Goal: Information Seeking & Learning: Learn about a topic

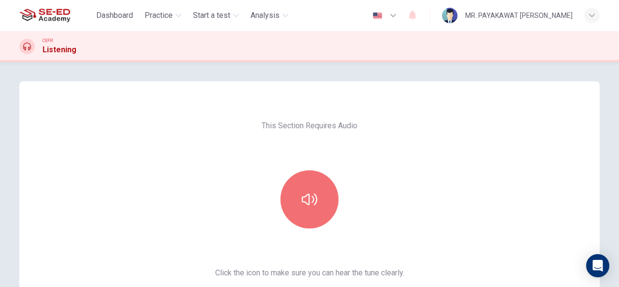
click at [307, 190] on button "button" at bounding box center [309, 199] width 58 height 58
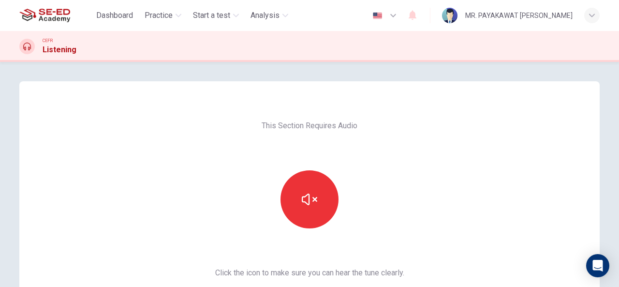
click at [292, 204] on button "button" at bounding box center [309, 199] width 58 height 58
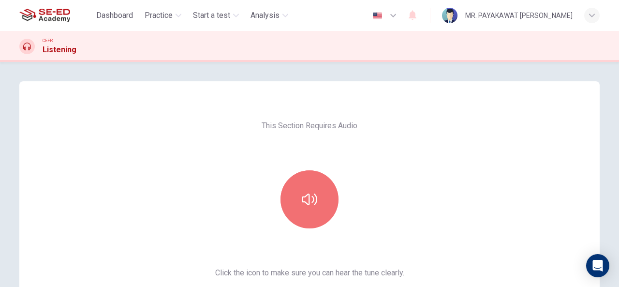
click at [303, 192] on icon "button" at bounding box center [309, 198] width 15 height 15
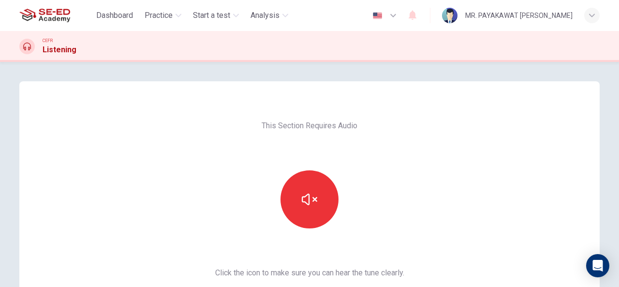
scroll to position [181, 0]
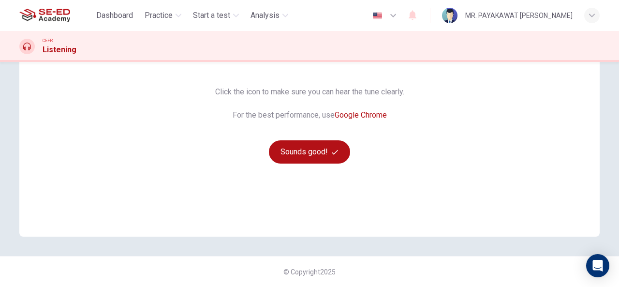
drag, startPoint x: 301, startPoint y: 142, endPoint x: 15, endPoint y: 159, distance: 286.7
click at [301, 141] on button "Sounds good!" at bounding box center [309, 151] width 81 height 23
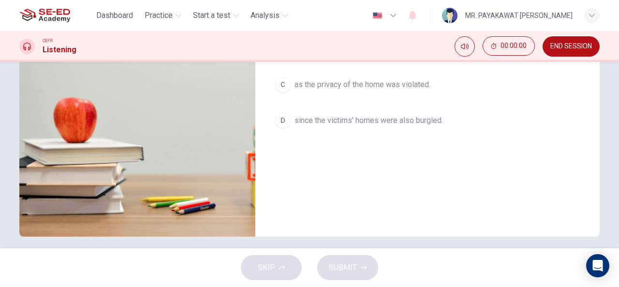
scroll to position [0, 0]
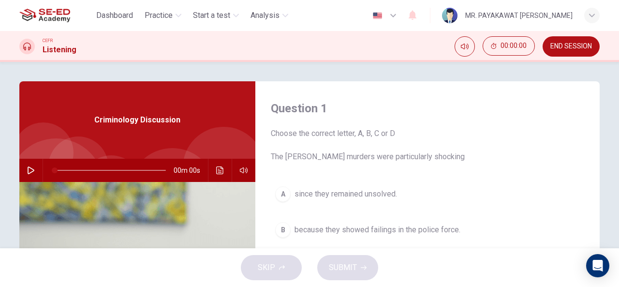
click at [24, 174] on button "button" at bounding box center [30, 170] width 15 height 23
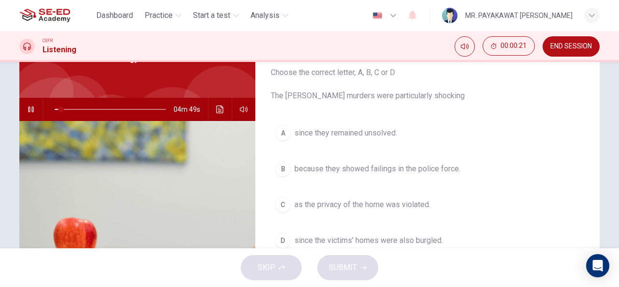
scroll to position [64, 0]
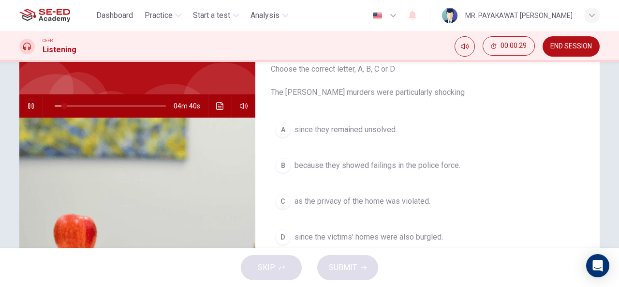
drag, startPoint x: 355, startPoint y: 89, endPoint x: 394, endPoint y: 90, distance: 38.7
click at [394, 90] on span "Choose the correct letter, A, B, C or D The Ratcliffe murders were particularly…" at bounding box center [427, 80] width 313 height 35
drag, startPoint x: 394, startPoint y: 90, endPoint x: 413, endPoint y: 91, distance: 19.4
click at [413, 91] on span "Choose the correct letter, A, B, C or D The Ratcliffe murders were particularly…" at bounding box center [427, 80] width 313 height 35
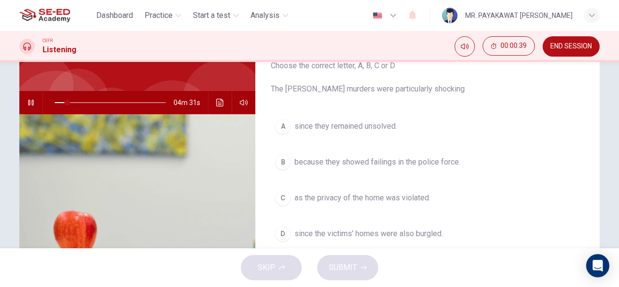
scroll to position [66, 0]
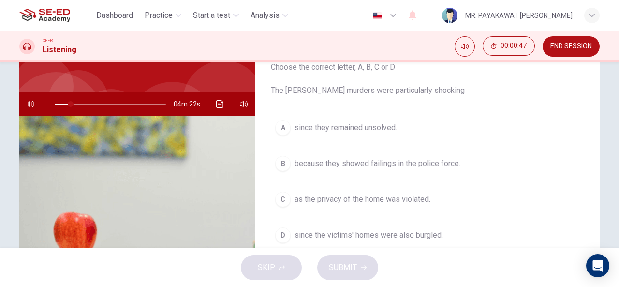
click at [33, 106] on button "button" at bounding box center [30, 103] width 15 height 23
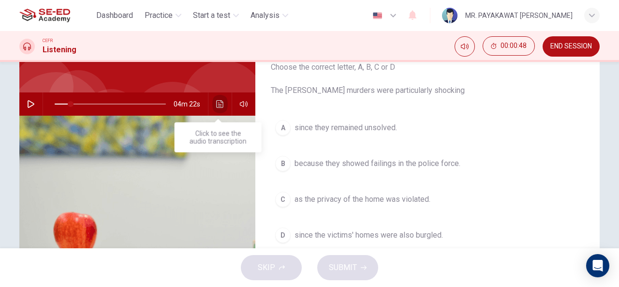
click at [217, 108] on button "Click to see the audio transcription" at bounding box center [219, 103] width 15 height 23
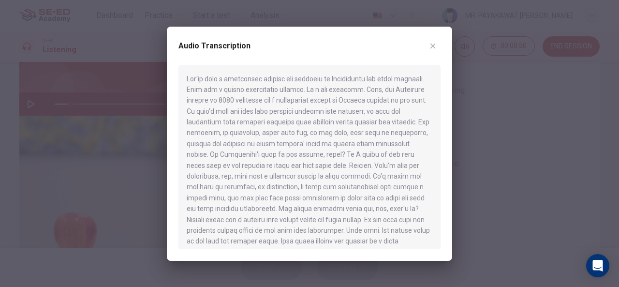
drag, startPoint x: 260, startPoint y: 99, endPoint x: 280, endPoint y: 102, distance: 20.5
click at [280, 102] on div at bounding box center [309, 157] width 262 height 184
click at [434, 42] on icon "button" at bounding box center [433, 46] width 8 height 8
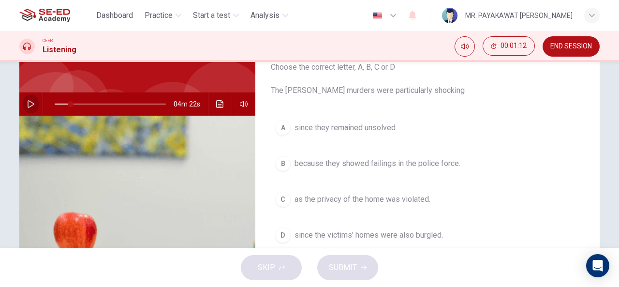
click at [28, 106] on icon "button" at bounding box center [31, 104] width 7 height 8
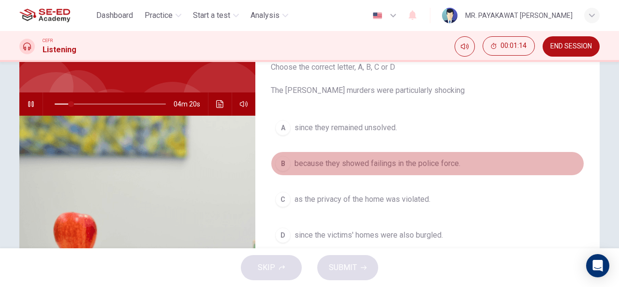
click at [283, 156] on div "B" at bounding box center [282, 163] width 15 height 15
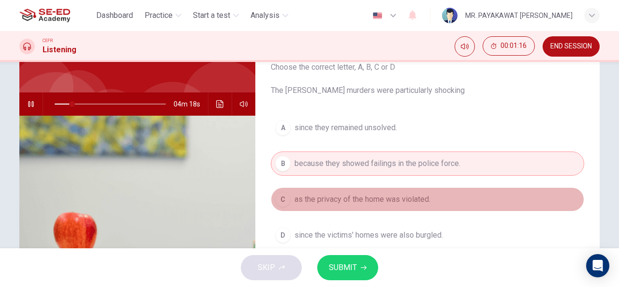
click at [368, 195] on span "as the privacy of the home was violated." at bounding box center [362, 199] width 136 height 12
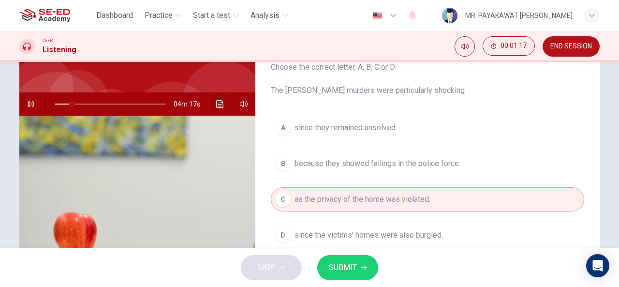
click at [339, 261] on span "SUBMIT" at bounding box center [343, 268] width 28 height 14
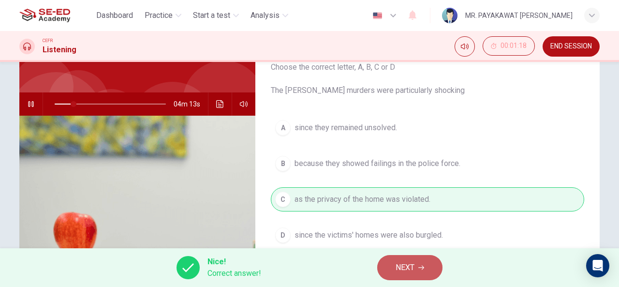
click at [422, 269] on icon "button" at bounding box center [421, 267] width 6 height 4
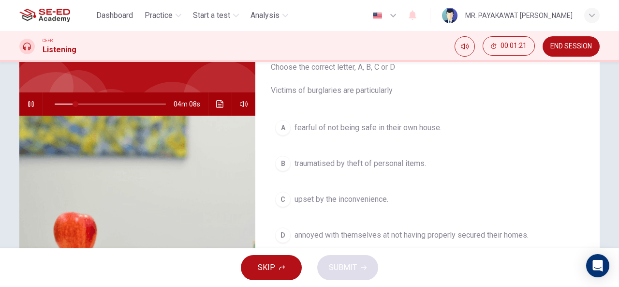
click at [27, 101] on icon "button" at bounding box center [31, 104] width 8 height 8
click at [28, 101] on icon "button" at bounding box center [31, 104] width 7 height 8
click at [28, 101] on icon "button" at bounding box center [31, 104] width 8 height 8
type input "19"
click at [208, 107] on hr at bounding box center [208, 103] width 0 height 23
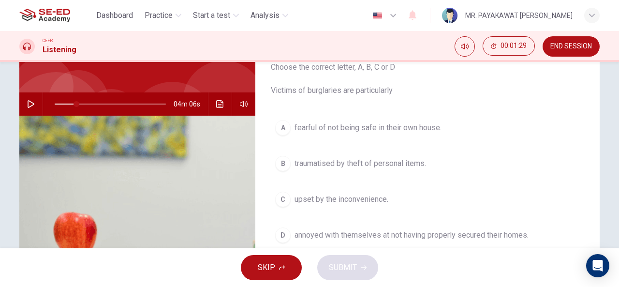
click at [219, 106] on icon "Click to see the audio transcription" at bounding box center [220, 104] width 8 height 8
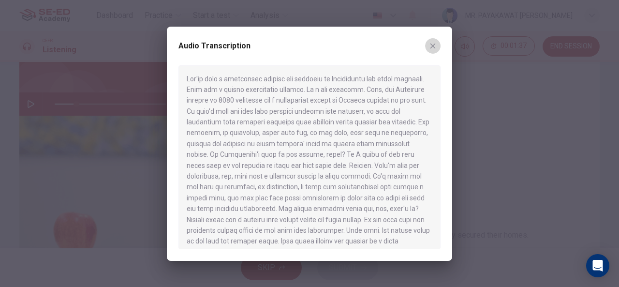
click at [432, 46] on icon "button" at bounding box center [432, 45] width 5 height 5
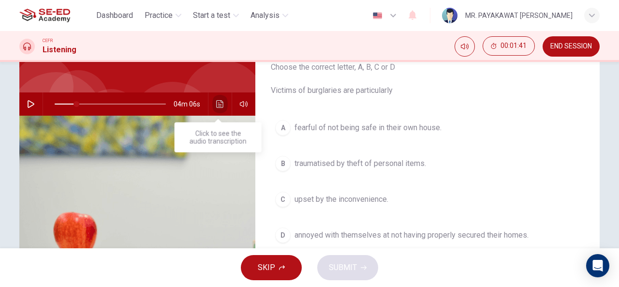
click at [213, 105] on button "Click to see the audio transcription" at bounding box center [219, 103] width 15 height 23
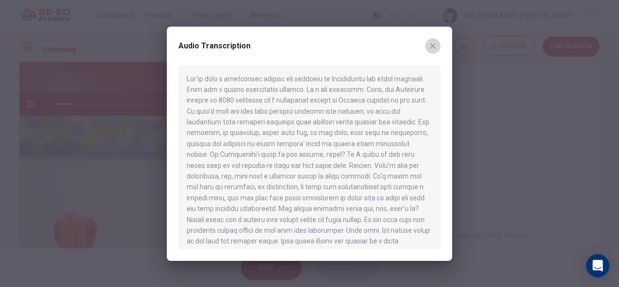
click at [433, 53] on button "button" at bounding box center [432, 45] width 15 height 15
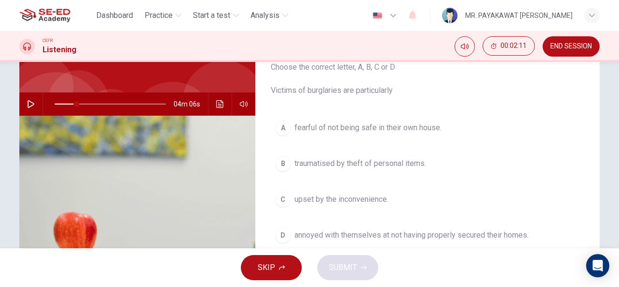
click at [328, 127] on span "fearful of not being safe in their own house." at bounding box center [367, 128] width 147 height 12
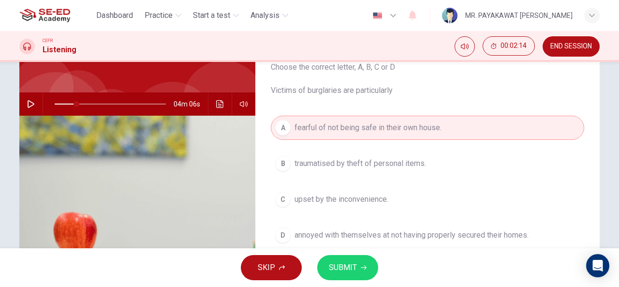
click at [331, 268] on span "SUBMIT" at bounding box center [343, 268] width 28 height 14
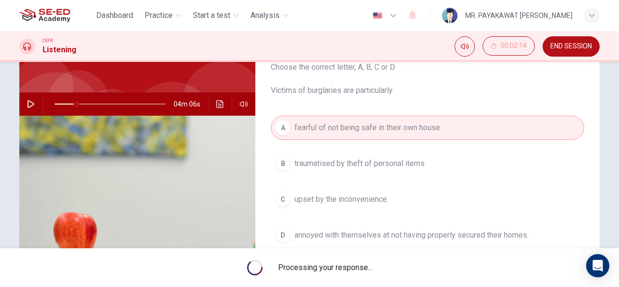
click at [32, 109] on button "button" at bounding box center [30, 103] width 15 height 23
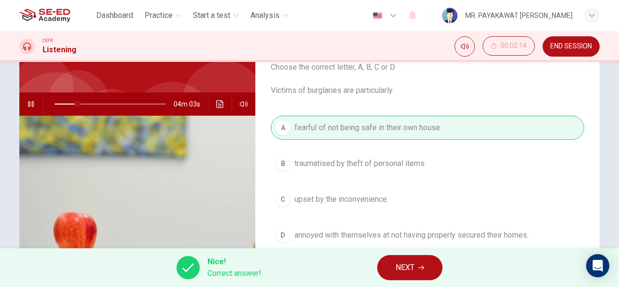
click at [418, 270] on button "NEXT" at bounding box center [409, 267] width 65 height 25
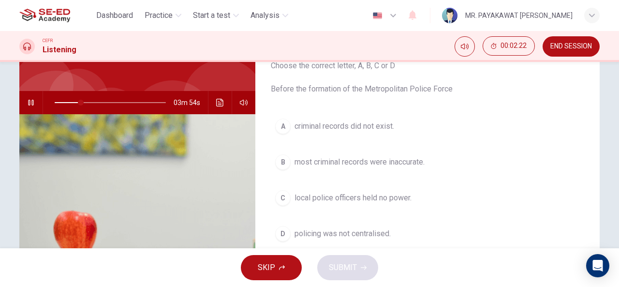
scroll to position [79, 0]
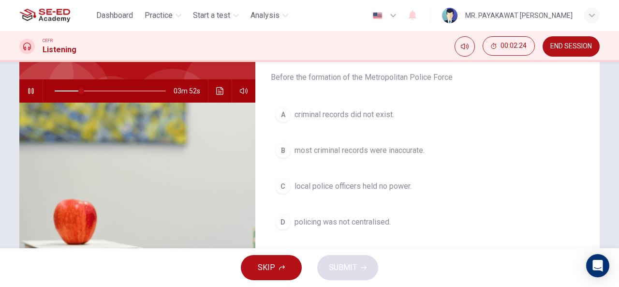
click at [27, 88] on icon "button" at bounding box center [31, 91] width 8 height 8
click at [28, 88] on icon "button" at bounding box center [31, 91] width 7 height 8
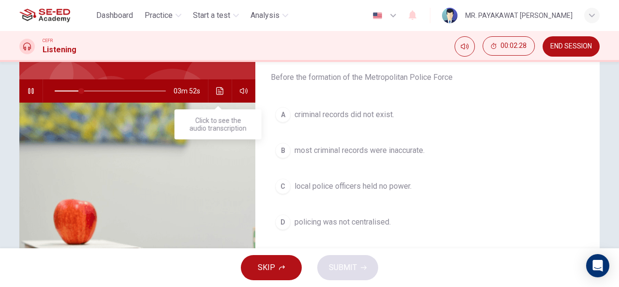
click at [220, 94] on icon "Click to see the audio transcription" at bounding box center [219, 91] width 7 height 8
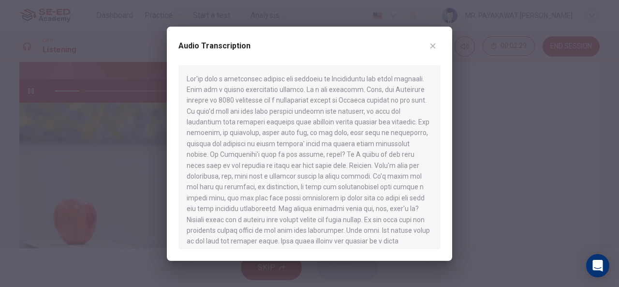
scroll to position [183, 0]
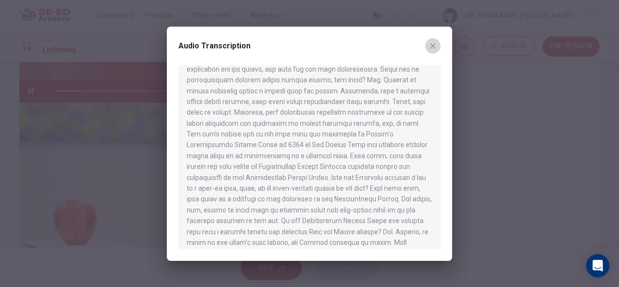
click at [438, 45] on button "button" at bounding box center [432, 45] width 15 height 15
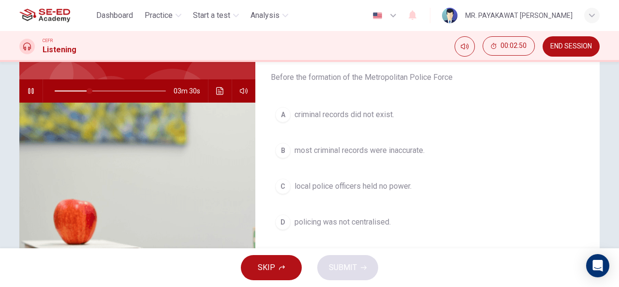
click at [302, 191] on span "local police officers held no power." at bounding box center [352, 186] width 117 height 12
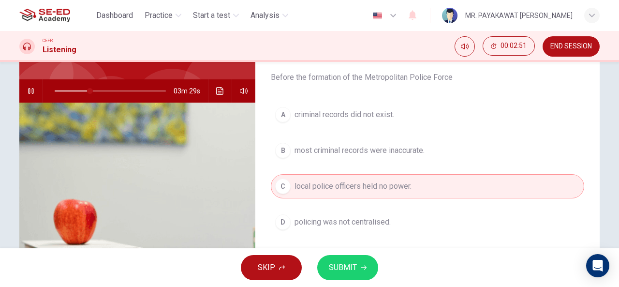
click at [351, 269] on span "SUBMIT" at bounding box center [343, 268] width 28 height 14
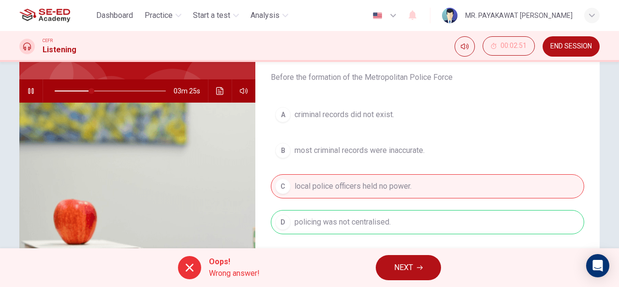
click at [399, 266] on span "NEXT" at bounding box center [403, 268] width 19 height 14
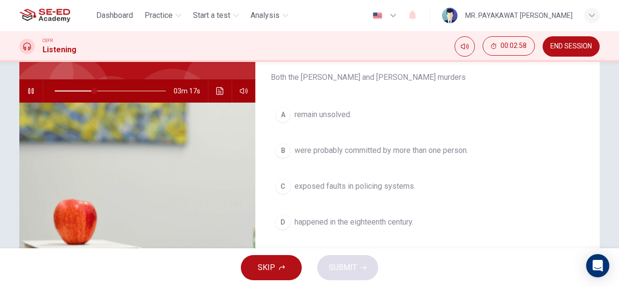
click at [319, 190] on span "exposed faults in policing systems." at bounding box center [354, 186] width 121 height 12
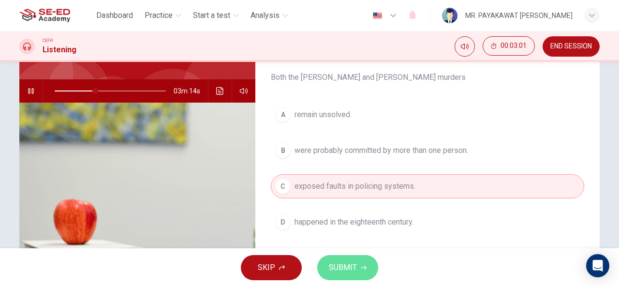
click at [339, 263] on span "SUBMIT" at bounding box center [343, 268] width 28 height 14
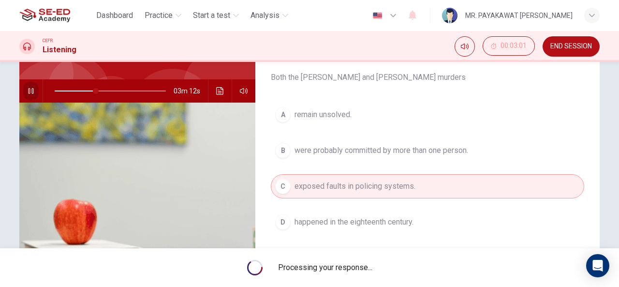
click at [32, 88] on icon "button" at bounding box center [31, 91] width 8 height 8
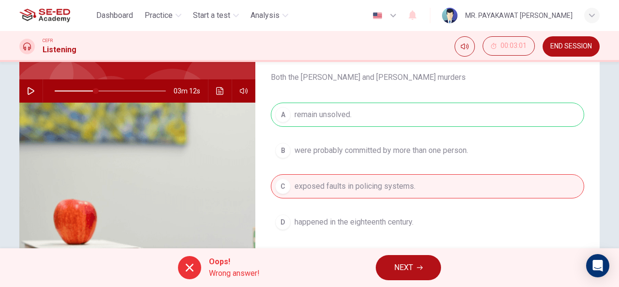
click at [417, 271] on button "NEXT" at bounding box center [408, 267] width 65 height 25
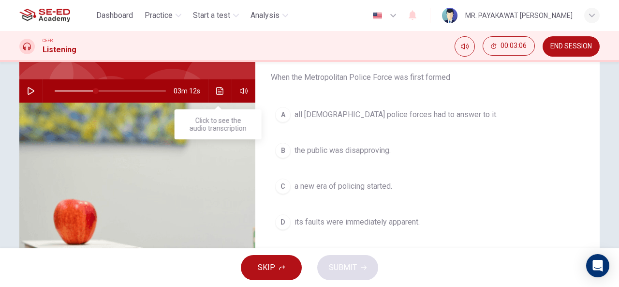
click at [217, 93] on icon "Click to see the audio transcription" at bounding box center [219, 91] width 7 height 8
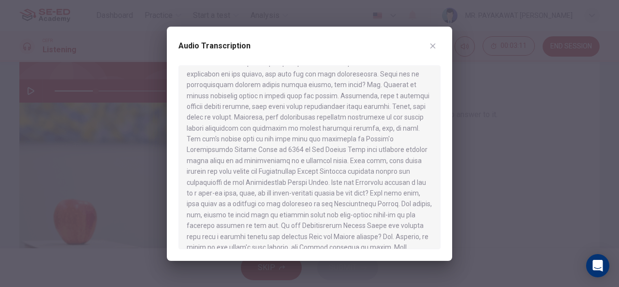
scroll to position [185, 0]
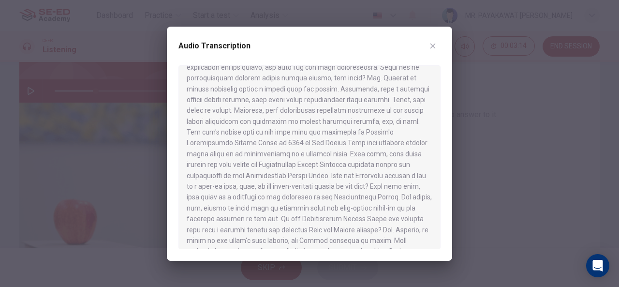
click at [431, 138] on div at bounding box center [309, 157] width 262 height 184
click at [435, 50] on button "button" at bounding box center [432, 45] width 15 height 15
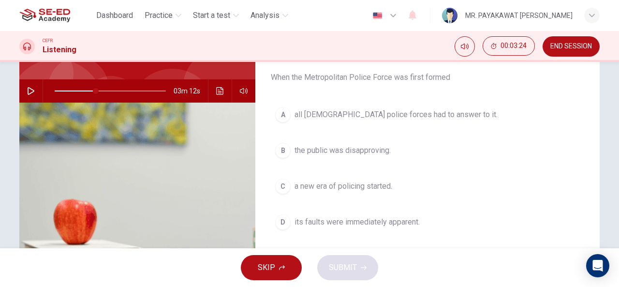
click at [344, 181] on span "a new era of policing started." at bounding box center [343, 186] width 98 height 12
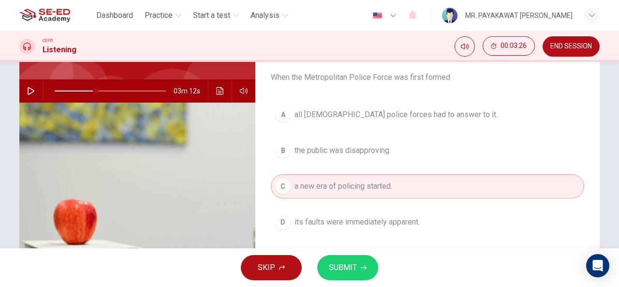
click at [23, 91] on button "button" at bounding box center [30, 90] width 15 height 23
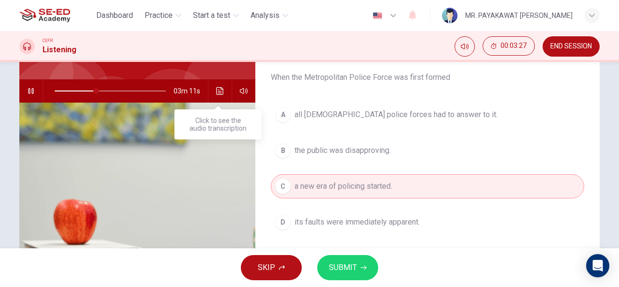
click at [212, 85] on button "Click to see the audio transcription" at bounding box center [219, 90] width 15 height 23
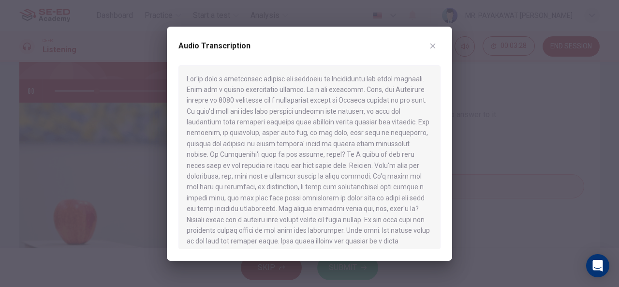
scroll to position [183, 0]
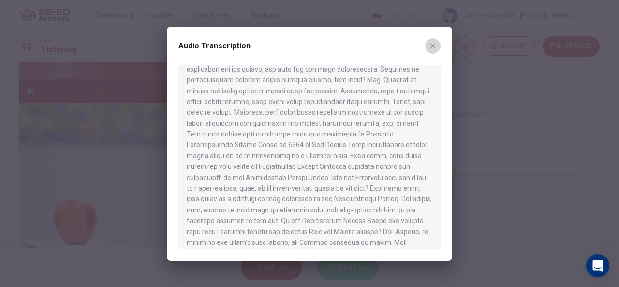
click at [433, 43] on icon "button" at bounding box center [433, 46] width 8 height 8
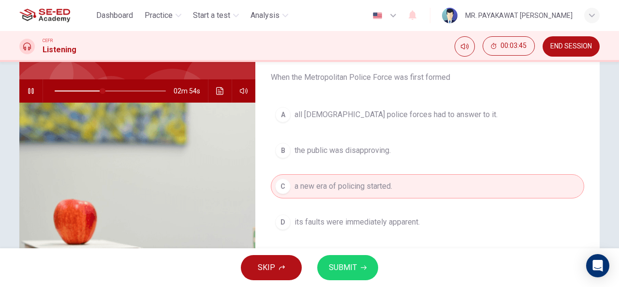
click at [348, 263] on span "SUBMIT" at bounding box center [343, 268] width 28 height 14
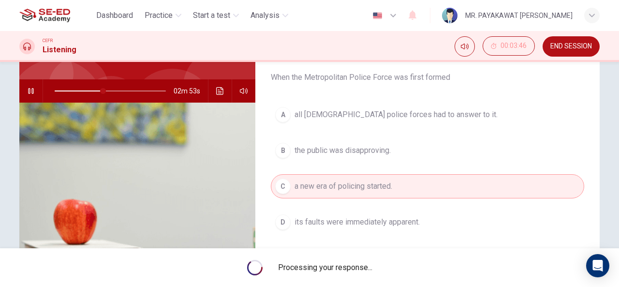
click at [338, 110] on span "all UK police forces had to answer to it." at bounding box center [395, 115] width 203 height 12
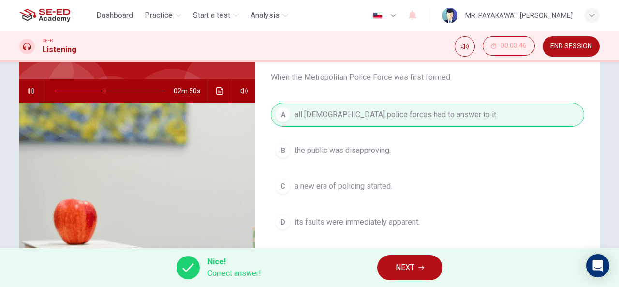
click at [399, 260] on button "NEXT" at bounding box center [409, 267] width 65 height 25
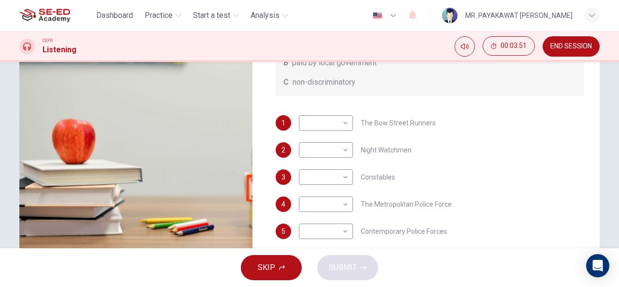
scroll to position [160, 0]
click at [332, 124] on body "This site uses cookies, as explained in our Privacy Policy . If you agree to th…" at bounding box center [309, 143] width 619 height 287
click at [462, 144] on div at bounding box center [309, 143] width 619 height 287
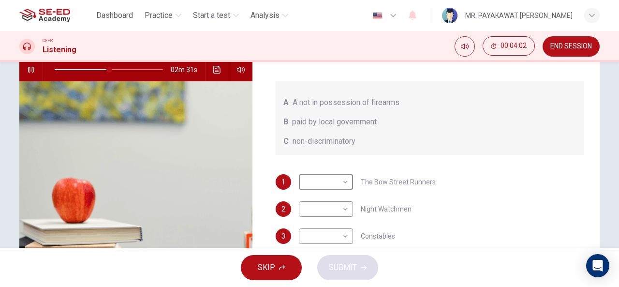
scroll to position [78, 0]
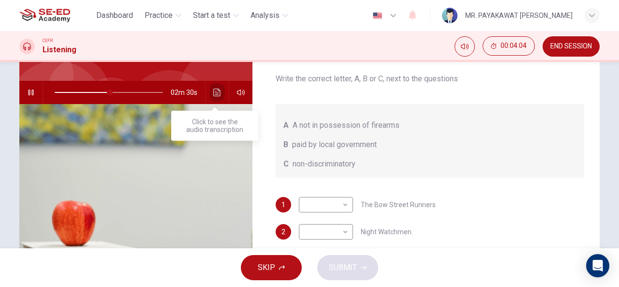
click at [213, 96] on button "Click to see the audio transcription" at bounding box center [216, 92] width 15 height 23
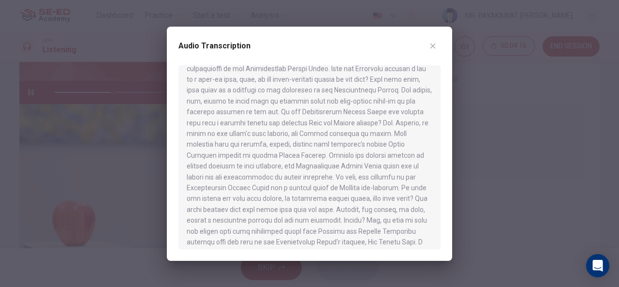
scroll to position [285, 0]
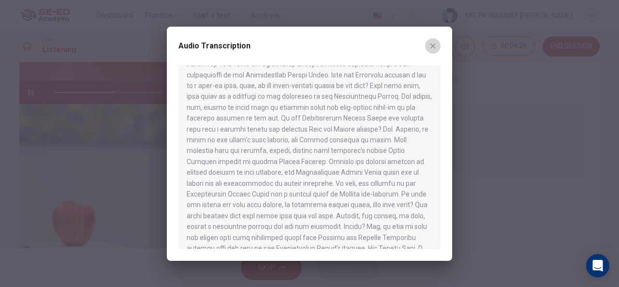
click at [433, 48] on icon "button" at bounding box center [433, 46] width 8 height 8
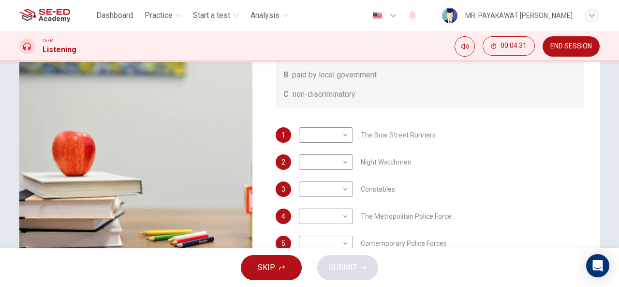
scroll to position [148, 0]
click at [272, 271] on span "SKIP" at bounding box center [266, 268] width 17 height 14
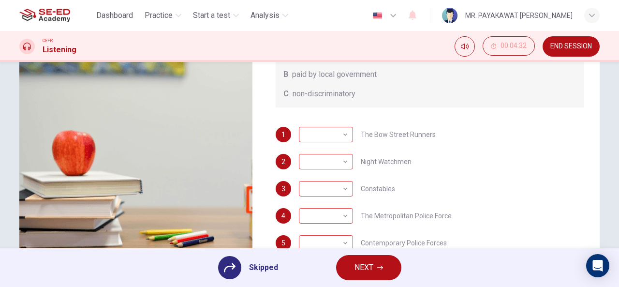
type input "61"
click at [362, 265] on span "NEXT" at bounding box center [363, 268] width 19 height 14
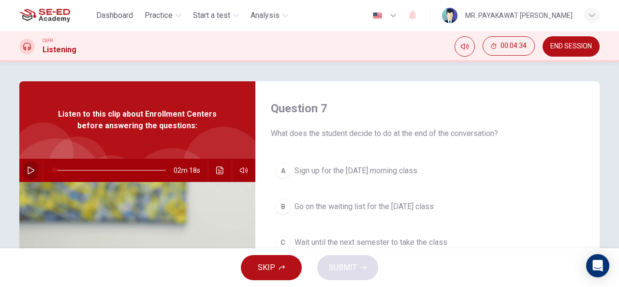
click at [30, 173] on icon "button" at bounding box center [31, 170] width 8 height 8
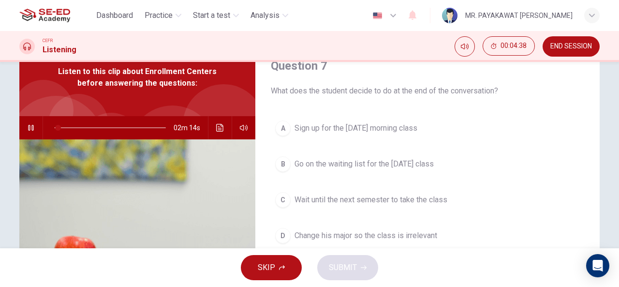
scroll to position [43, 0]
click at [212, 128] on button "Click to see the audio transcription" at bounding box center [219, 127] width 15 height 23
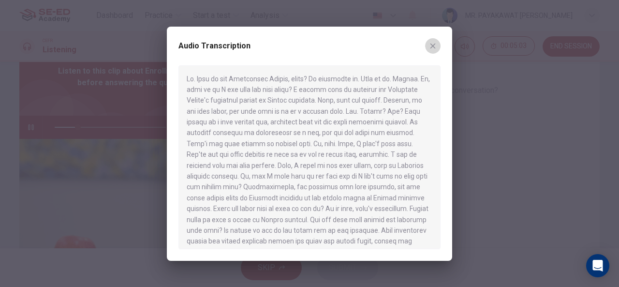
click at [434, 44] on icon "button" at bounding box center [433, 46] width 8 height 8
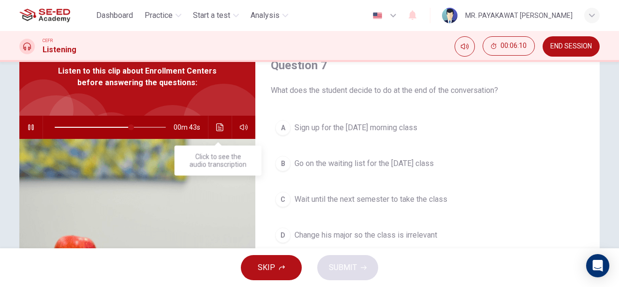
click at [216, 129] on icon "Click to see the audio transcription" at bounding box center [219, 127] width 7 height 8
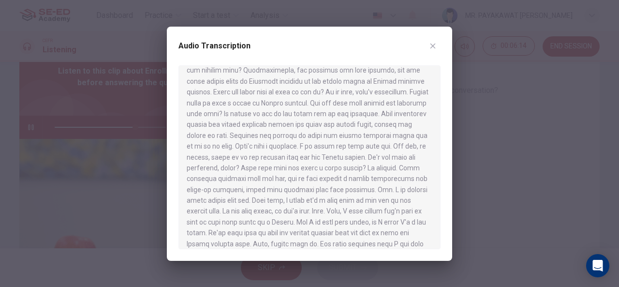
scroll to position [135, 0]
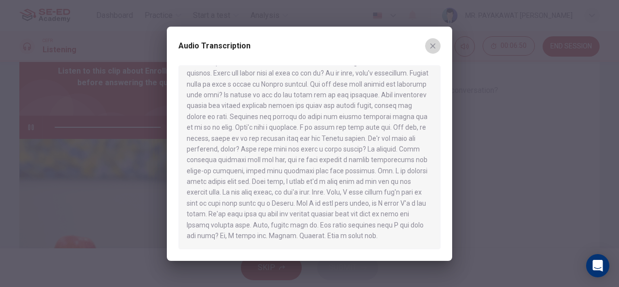
click at [433, 48] on icon "button" at bounding box center [433, 46] width 8 height 8
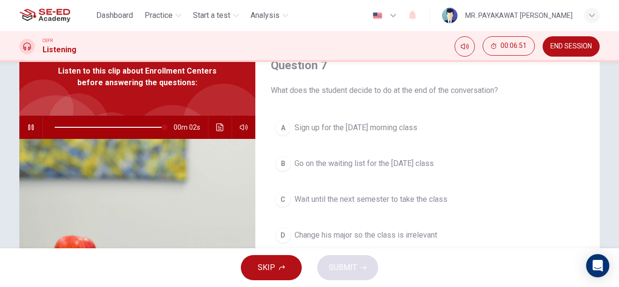
click at [396, 166] on span "Go on the waiting list for the Monday class" at bounding box center [363, 164] width 139 height 12
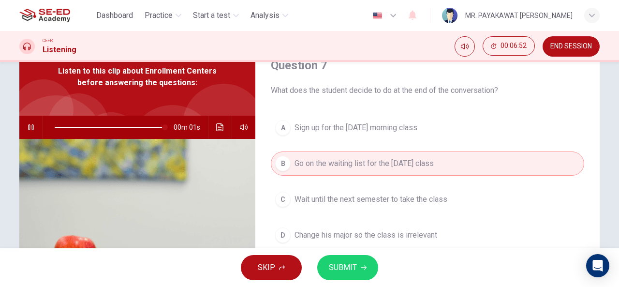
type input "0"
click at [349, 268] on span "SUBMIT" at bounding box center [343, 268] width 28 height 14
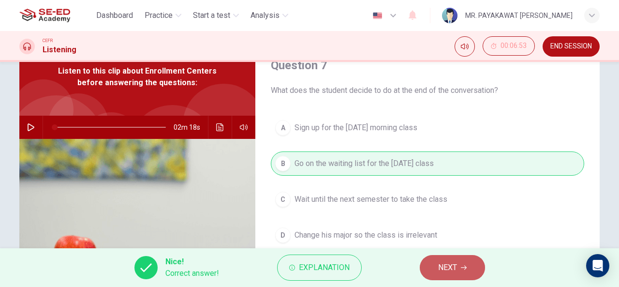
click at [436, 264] on button "NEXT" at bounding box center [452, 267] width 65 height 25
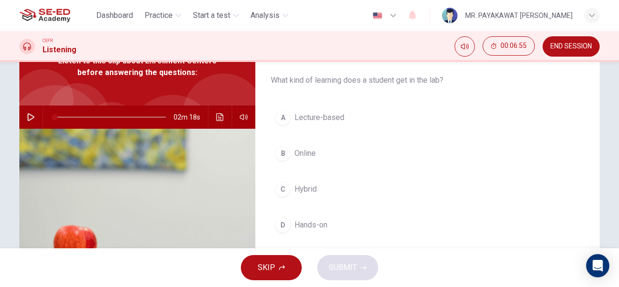
scroll to position [48, 0]
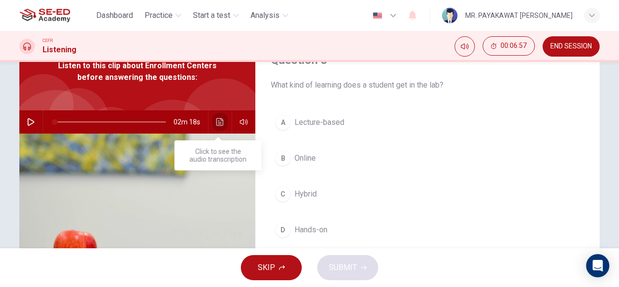
click at [221, 122] on button "Click to see the audio transcription" at bounding box center [219, 121] width 15 height 23
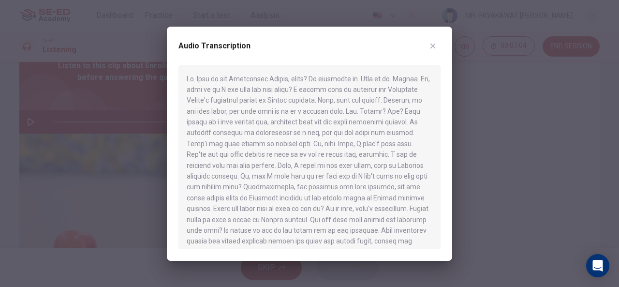
click at [434, 45] on icon "button" at bounding box center [433, 46] width 8 height 8
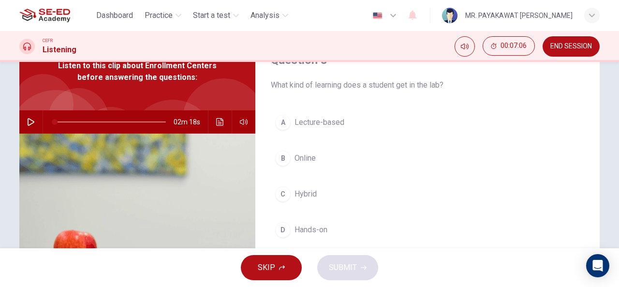
click at [310, 228] on span "Hands-on" at bounding box center [310, 230] width 33 height 12
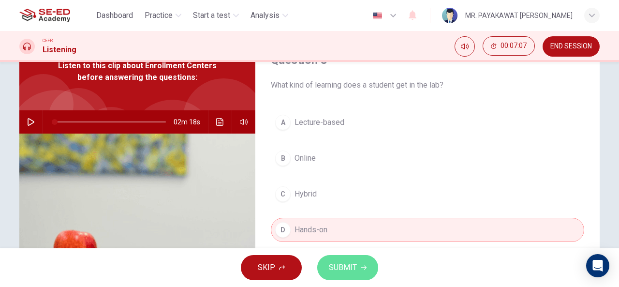
click at [327, 259] on button "SUBMIT" at bounding box center [347, 267] width 61 height 25
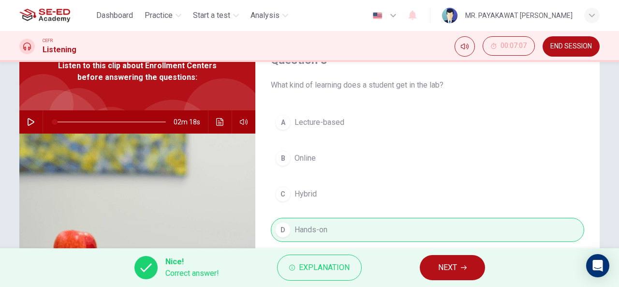
click at [431, 278] on button "NEXT" at bounding box center [452, 267] width 65 height 25
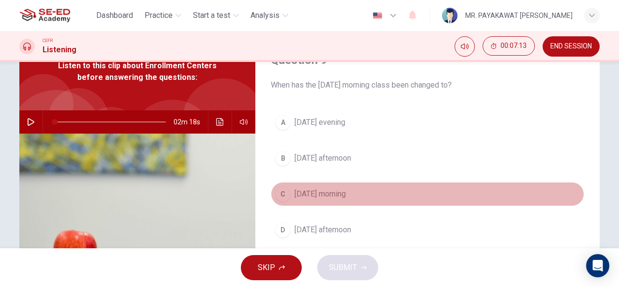
click at [312, 191] on span "Friday morning" at bounding box center [319, 194] width 51 height 12
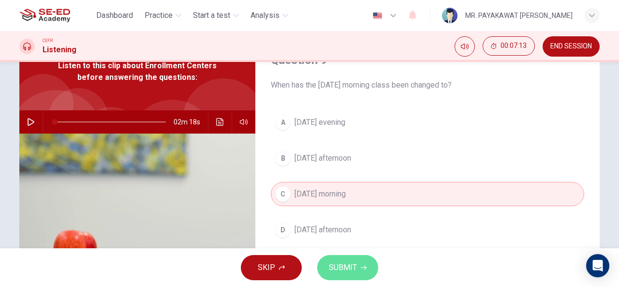
click at [349, 268] on span "SUBMIT" at bounding box center [343, 268] width 28 height 14
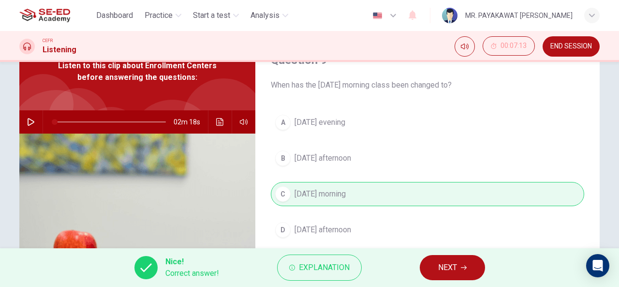
click at [434, 268] on button "NEXT" at bounding box center [452, 267] width 65 height 25
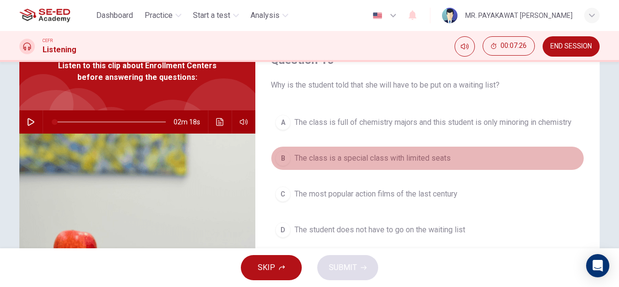
click at [370, 159] on span "The class is a special class with limited seats" at bounding box center [372, 158] width 156 height 12
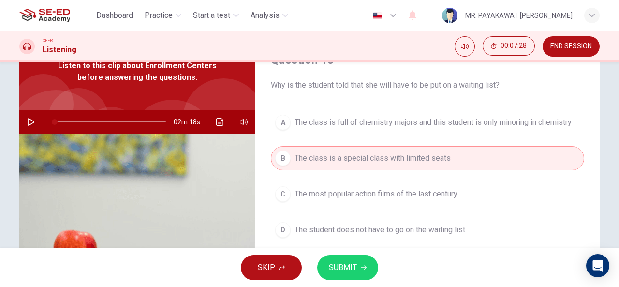
click at [344, 266] on span "SUBMIT" at bounding box center [343, 268] width 28 height 14
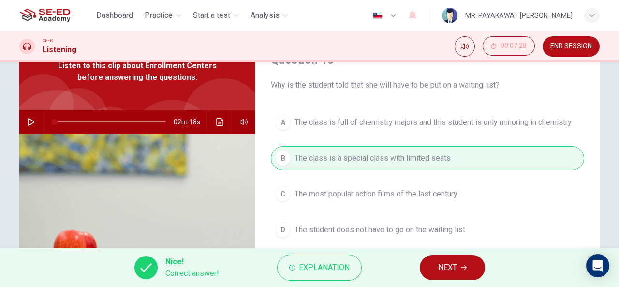
click at [432, 270] on button "NEXT" at bounding box center [452, 267] width 65 height 25
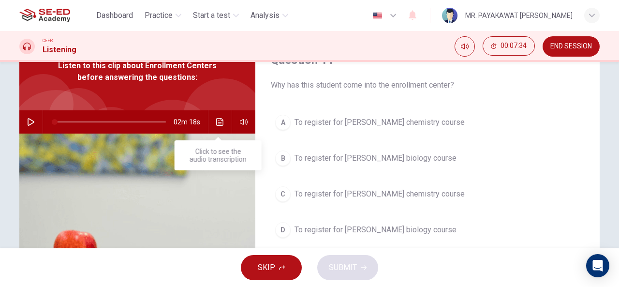
click at [216, 124] on icon "Click to see the audio transcription" at bounding box center [220, 122] width 8 height 8
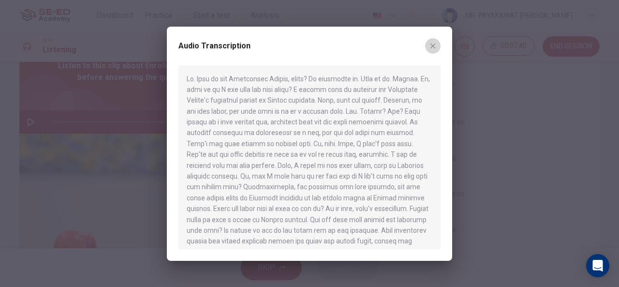
click at [432, 42] on icon "button" at bounding box center [433, 46] width 8 height 8
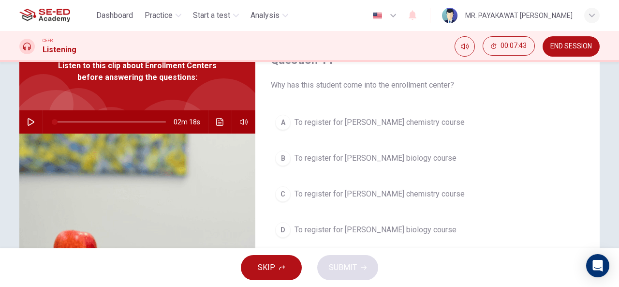
click at [405, 121] on span "To register for Professor Taylor's chemistry course" at bounding box center [379, 123] width 170 height 12
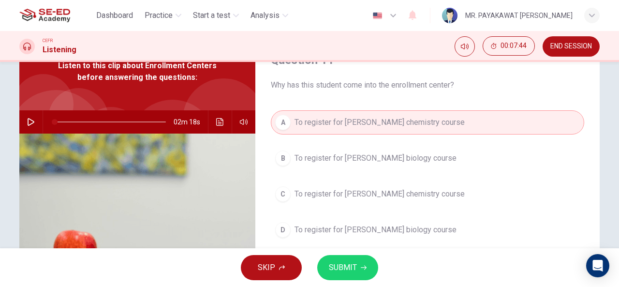
click at [334, 259] on button "SUBMIT" at bounding box center [347, 267] width 61 height 25
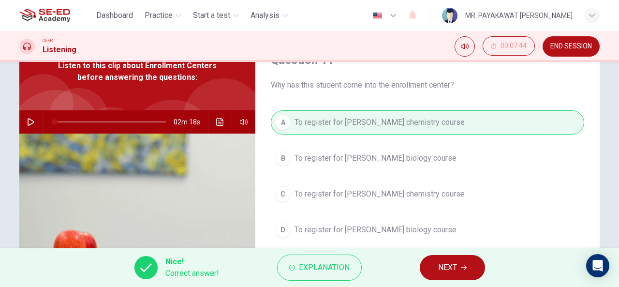
click at [483, 260] on div "Nice! Correct answer! Explanation NEXT" at bounding box center [309, 267] width 619 height 39
click at [466, 266] on icon "button" at bounding box center [464, 267] width 6 height 6
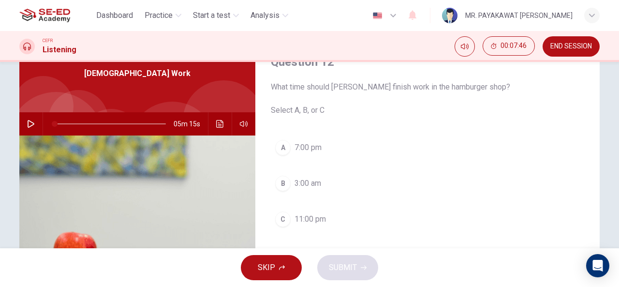
scroll to position [44, 0]
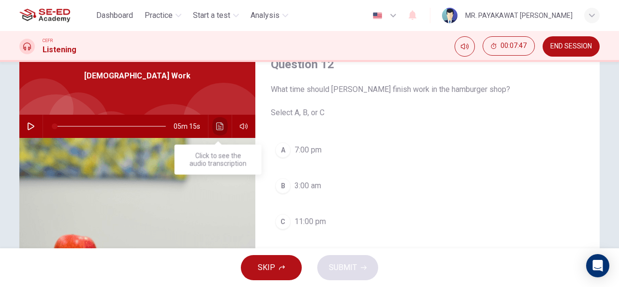
click at [218, 127] on icon "Click to see the audio transcription" at bounding box center [220, 126] width 8 height 8
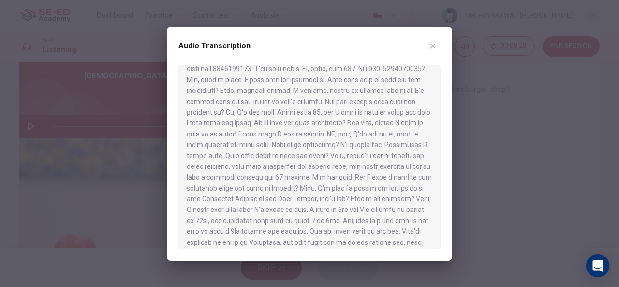
scroll to position [130, 0]
click at [430, 47] on icon "button" at bounding box center [433, 46] width 8 height 8
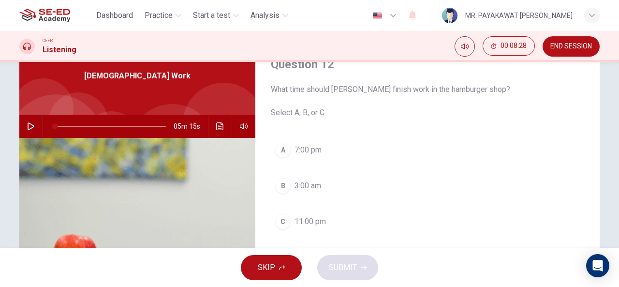
click at [31, 127] on icon "button" at bounding box center [31, 126] width 7 height 8
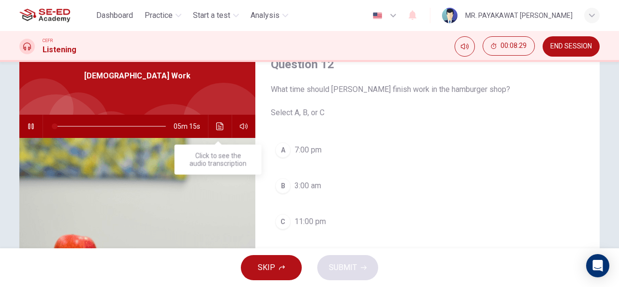
click at [218, 129] on icon "Click to see the audio transcription" at bounding box center [220, 126] width 8 height 8
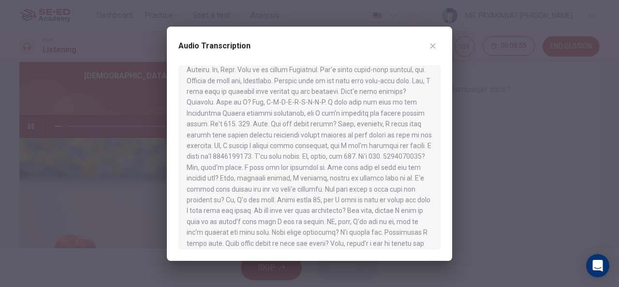
scroll to position [0, 0]
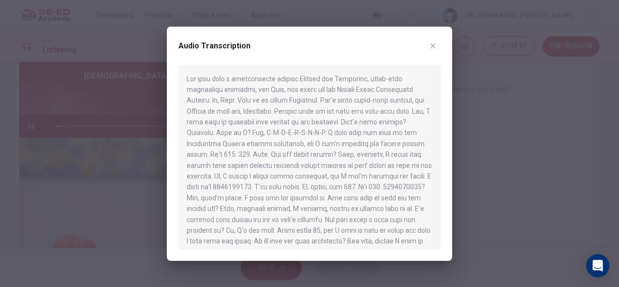
type input "9"
click at [430, 45] on icon "button" at bounding box center [433, 46] width 8 height 8
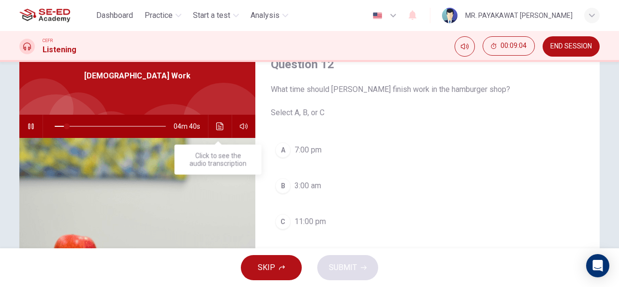
click at [218, 128] on icon "Click to see the audio transcription" at bounding box center [219, 126] width 7 height 8
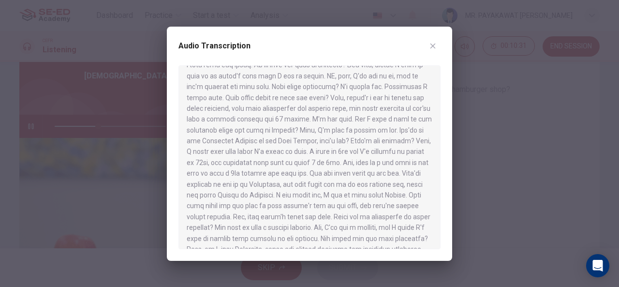
scroll to position [179, 0]
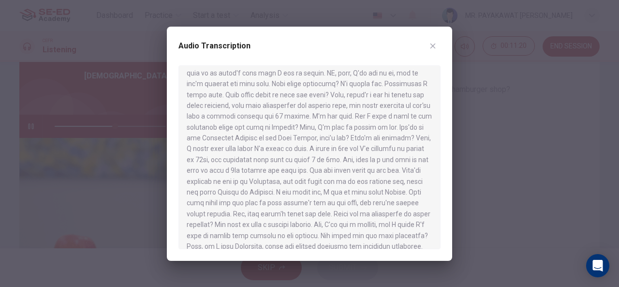
click at [431, 44] on icon "button" at bounding box center [432, 45] width 5 height 5
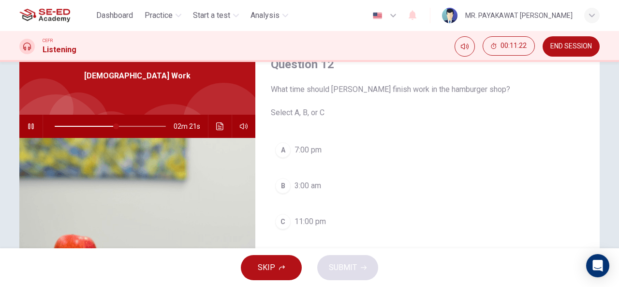
click at [30, 127] on icon "button" at bounding box center [31, 126] width 8 height 8
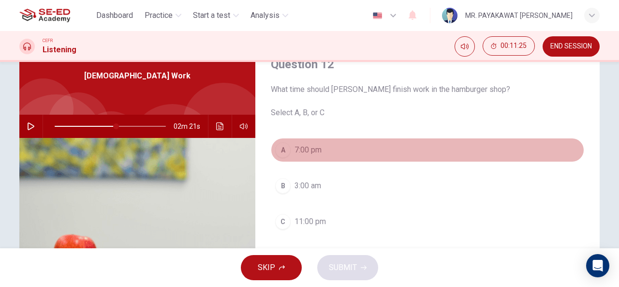
click at [289, 150] on button "A 7:00 pm" at bounding box center [427, 150] width 313 height 24
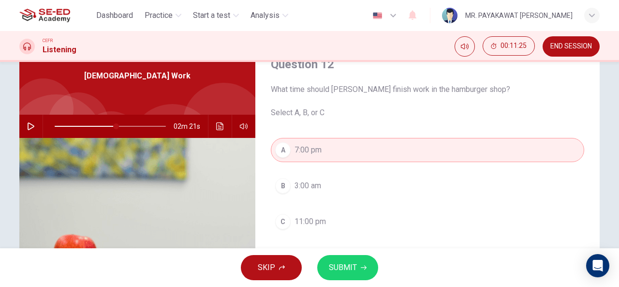
scroll to position [189, 0]
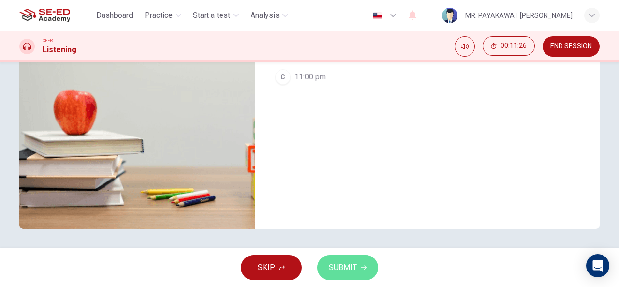
click at [328, 258] on button "SUBMIT" at bounding box center [347, 267] width 61 height 25
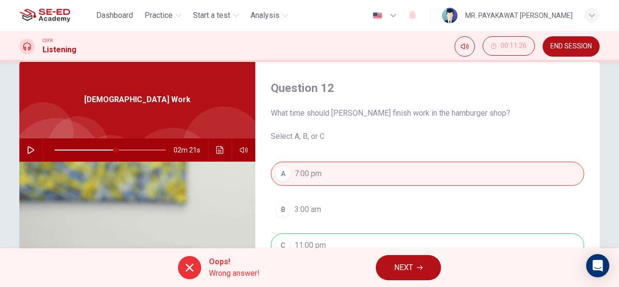
scroll to position [44, 0]
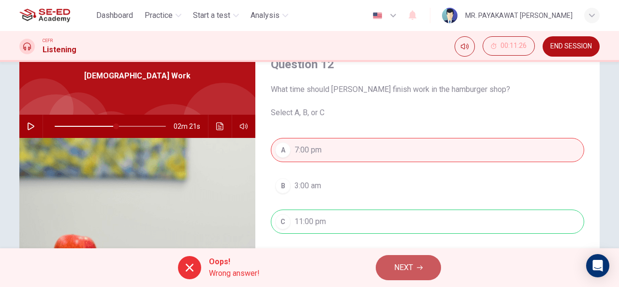
click at [403, 269] on span "NEXT" at bounding box center [403, 268] width 19 height 14
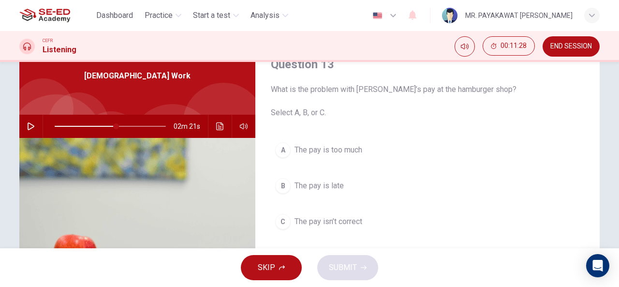
click at [30, 128] on icon "button" at bounding box center [31, 126] width 8 height 8
click at [217, 121] on button "Click to see the audio transcription" at bounding box center [219, 126] width 15 height 23
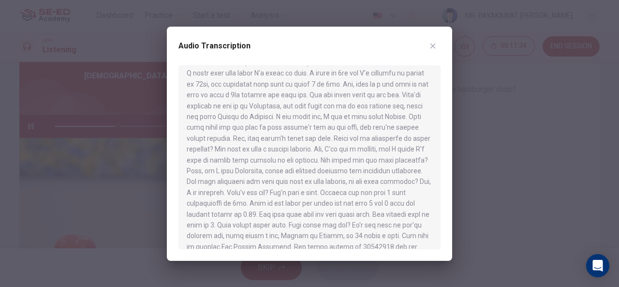
scroll to position [259, 0]
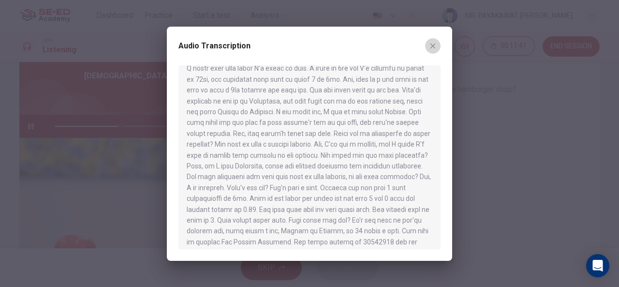
click at [433, 46] on icon "button" at bounding box center [432, 45] width 5 height 5
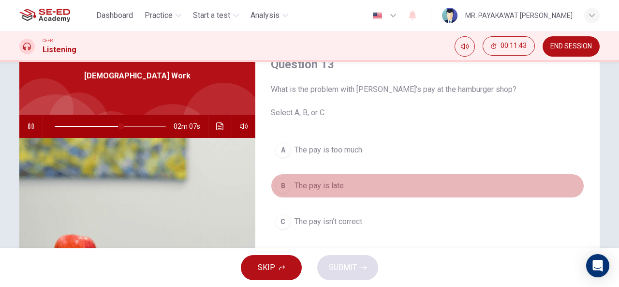
click at [327, 187] on span "The pay is late" at bounding box center [318, 186] width 49 height 12
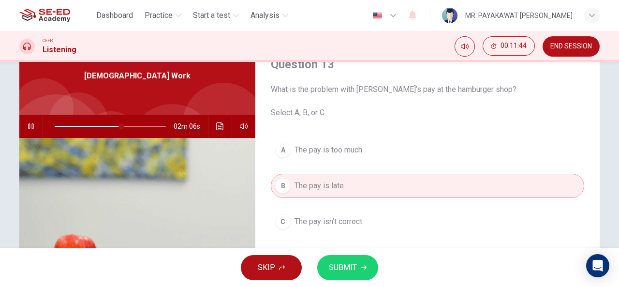
click at [329, 263] on span "SUBMIT" at bounding box center [343, 268] width 28 height 14
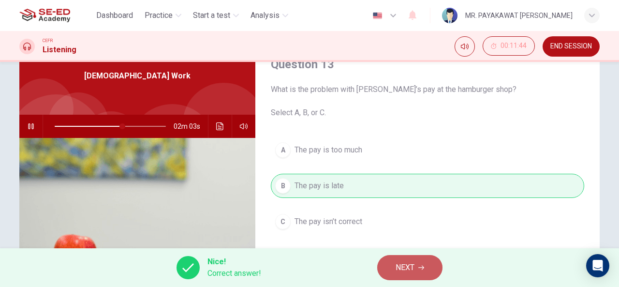
click at [393, 269] on button "NEXT" at bounding box center [409, 267] width 65 height 25
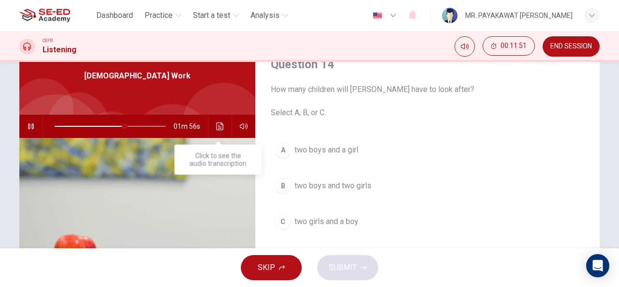
click at [217, 126] on icon "Click to see the audio transcription" at bounding box center [219, 126] width 7 height 8
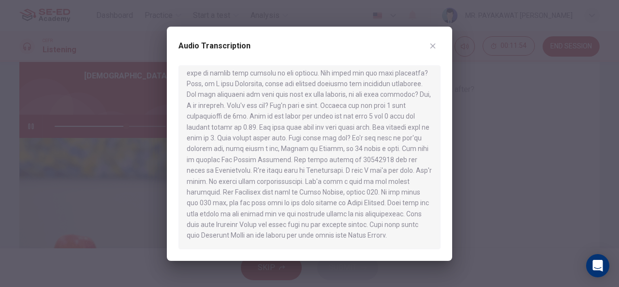
scroll to position [158, 0]
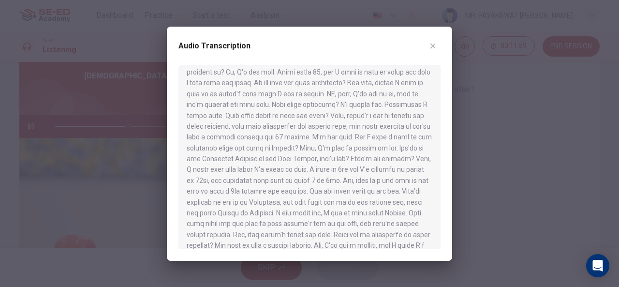
drag, startPoint x: 435, startPoint y: 158, endPoint x: 435, endPoint y: 166, distance: 8.2
click at [435, 166] on div at bounding box center [309, 157] width 262 height 184
click at [434, 164] on div at bounding box center [309, 157] width 262 height 184
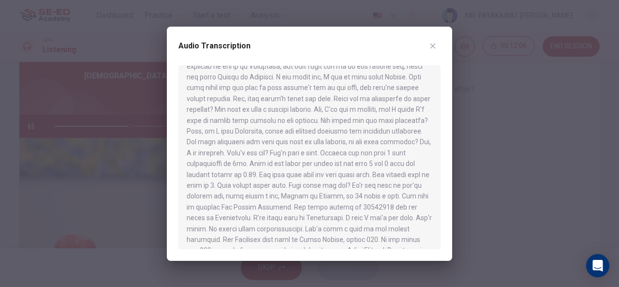
scroll to position [296, 0]
click at [432, 46] on icon "button" at bounding box center [433, 46] width 8 height 8
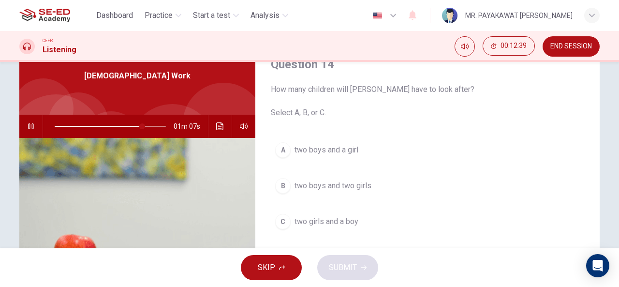
scroll to position [44, 0]
click at [333, 223] on span "two girls and a boy" at bounding box center [326, 221] width 64 height 12
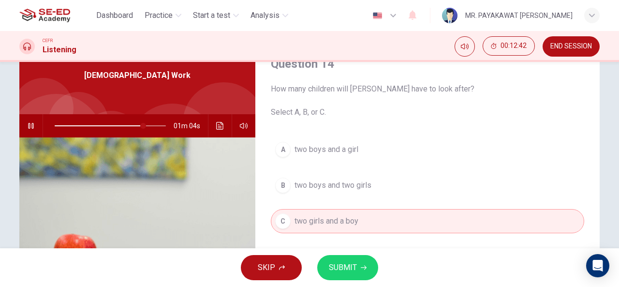
click at [334, 270] on span "SUBMIT" at bounding box center [343, 268] width 28 height 14
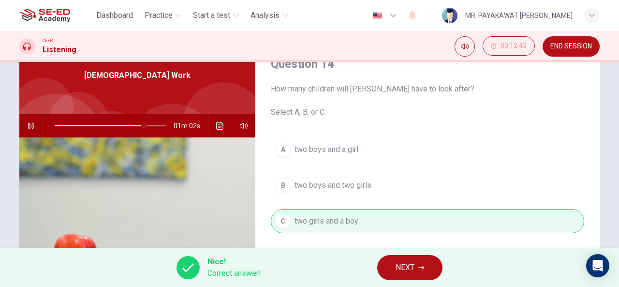
type input "81"
click at [419, 265] on icon "button" at bounding box center [421, 267] width 6 height 6
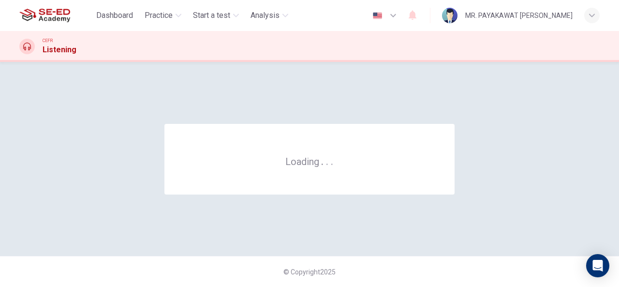
scroll to position [0, 0]
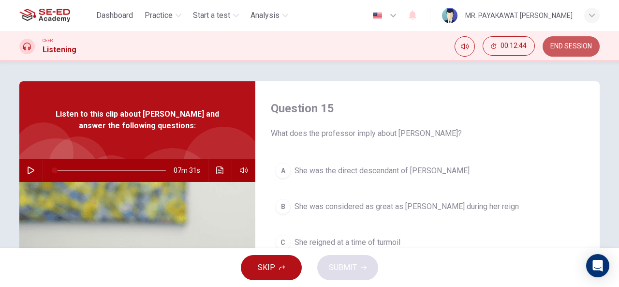
click at [580, 49] on span "END SESSION" at bounding box center [571, 47] width 42 height 8
